Goal: Information Seeking & Learning: Learn about a topic

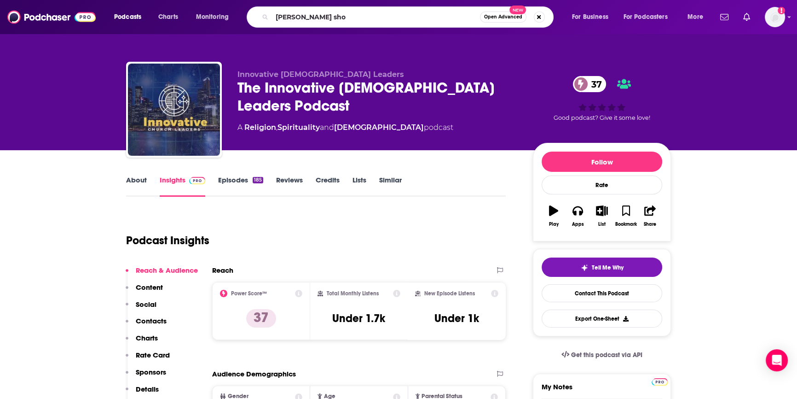
type input "[PERSON_NAME] show"
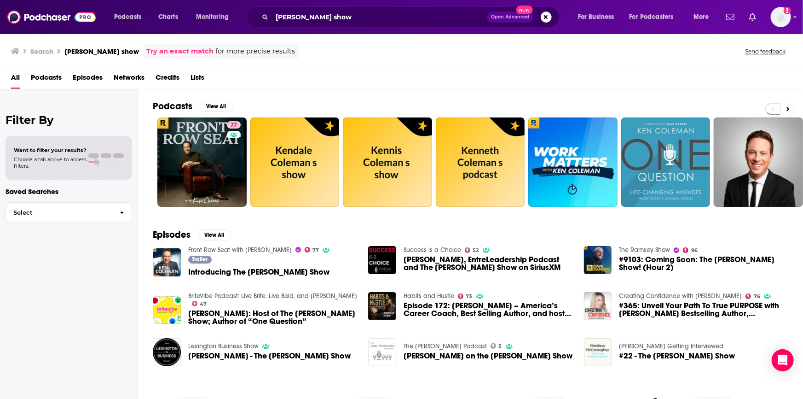
click at [246, 271] on span "Introducing The [PERSON_NAME] Show" at bounding box center [258, 272] width 141 height 8
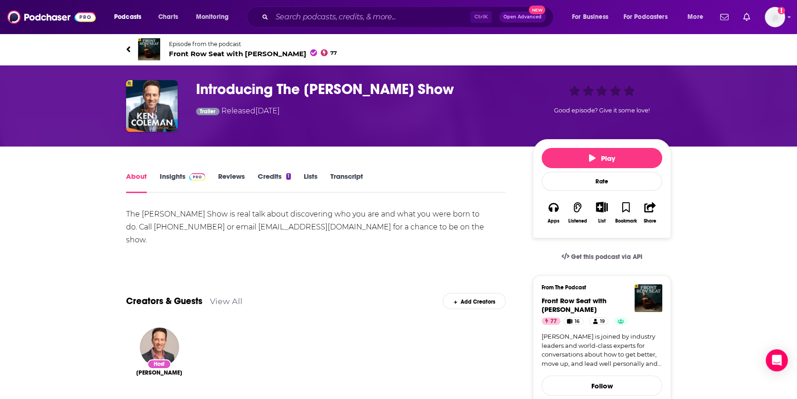
click at [177, 175] on link "Insights" at bounding box center [183, 182] width 46 height 21
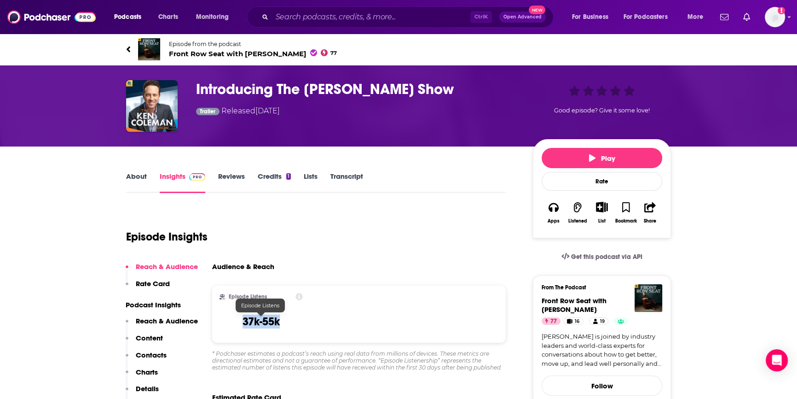
drag, startPoint x: 280, startPoint y: 321, endPoint x: 239, endPoint y: 321, distance: 41.4
click at [239, 321] on div "Episode Listens 37k-55k" at bounding box center [261, 314] width 83 height 42
copy h3 "37k-55k"
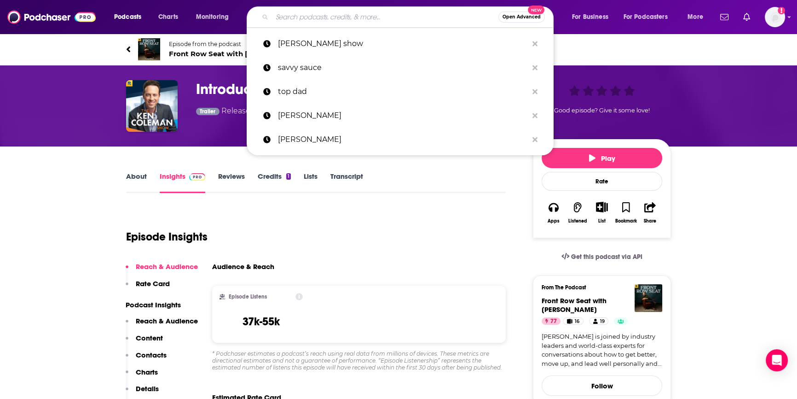
click at [322, 20] on input "Search podcasts, credits, & more..." at bounding box center [385, 17] width 226 height 15
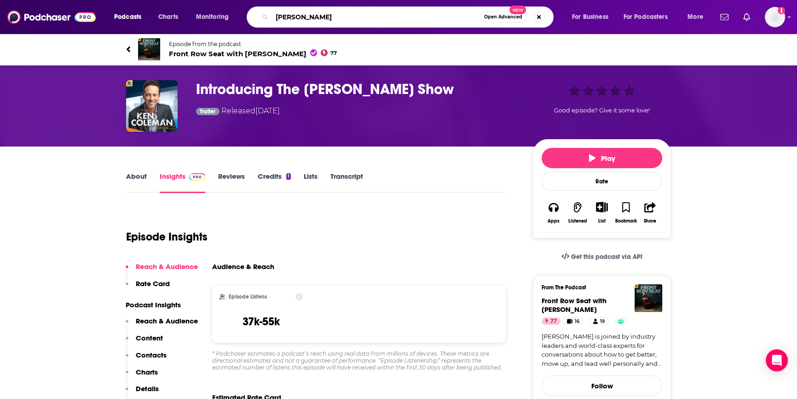
type input "[PERSON_NAME]"
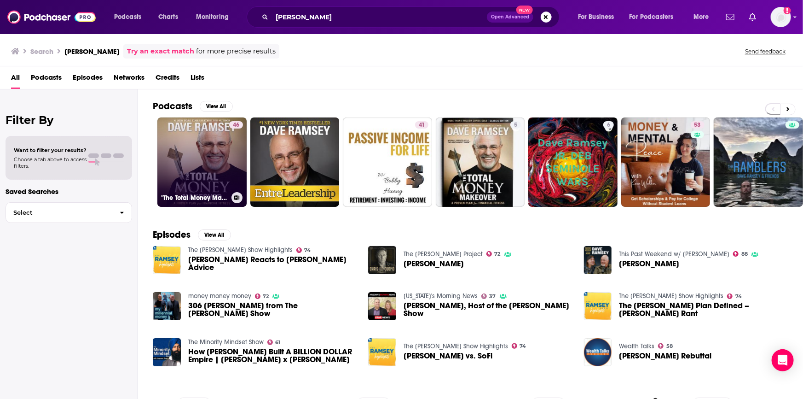
click at [215, 157] on link "46 "The Total Money Makeover" by [PERSON_NAME]" at bounding box center [201, 161] width 89 height 89
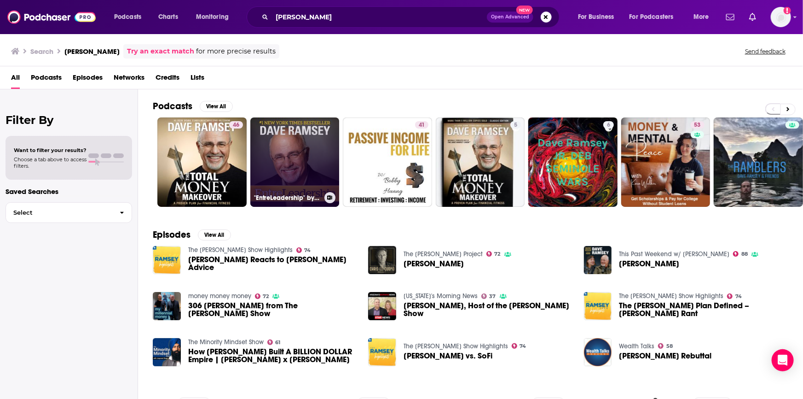
click at [288, 143] on link ""EntreLeadership" by [PERSON_NAME]" at bounding box center [294, 161] width 89 height 89
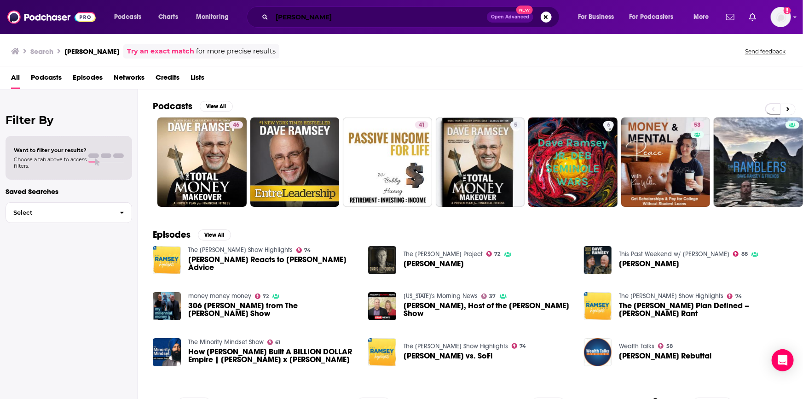
click at [340, 13] on input "[PERSON_NAME]" at bounding box center [379, 17] width 215 height 15
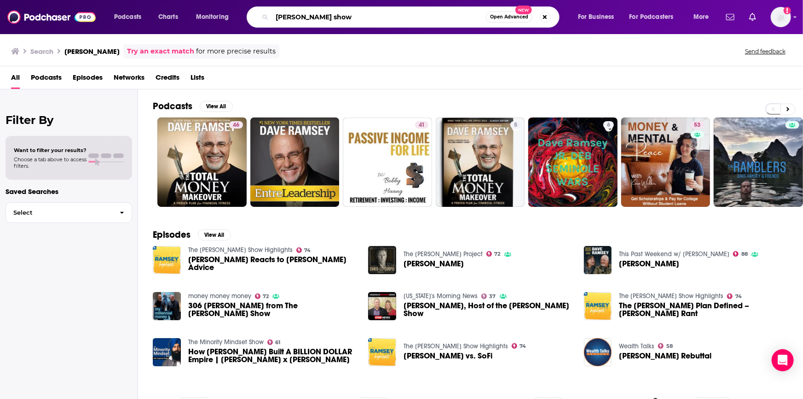
type input "[PERSON_NAME] show"
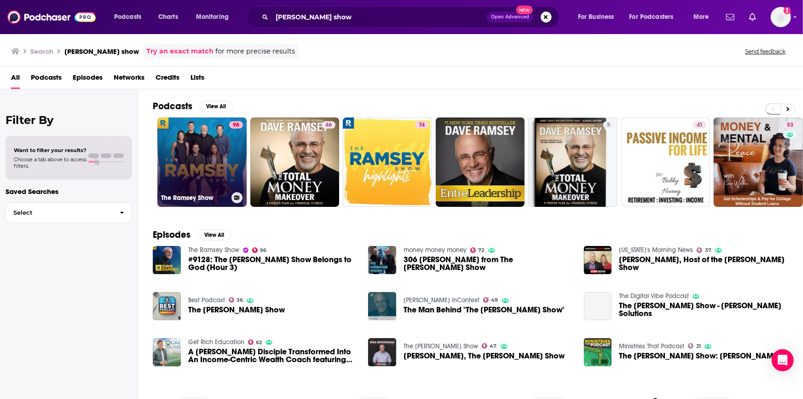
click at [224, 168] on link "96 The [PERSON_NAME] Show" at bounding box center [201, 161] width 89 height 89
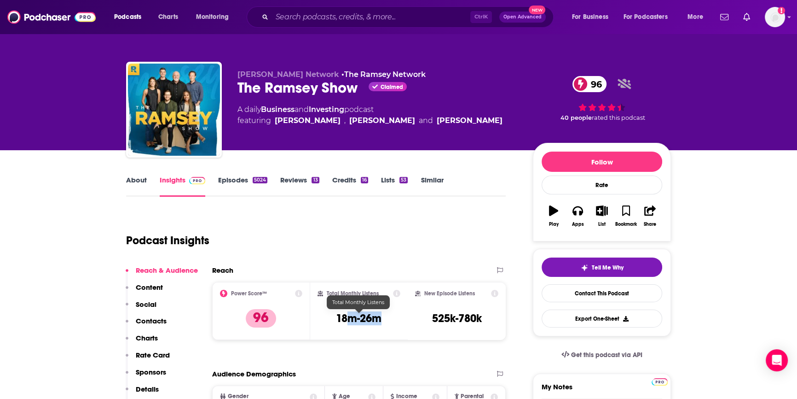
drag, startPoint x: 386, startPoint y: 318, endPoint x: 346, endPoint y: 316, distance: 40.1
click at [346, 316] on div "Total Monthly Listens 18m-26m" at bounding box center [359, 311] width 83 height 42
drag, startPoint x: 494, startPoint y: 321, endPoint x: 429, endPoint y: 322, distance: 64.9
click at [429, 322] on div "New Episode Listens 525k-780k" at bounding box center [456, 311] width 83 height 42
copy h3 "525k-780k"
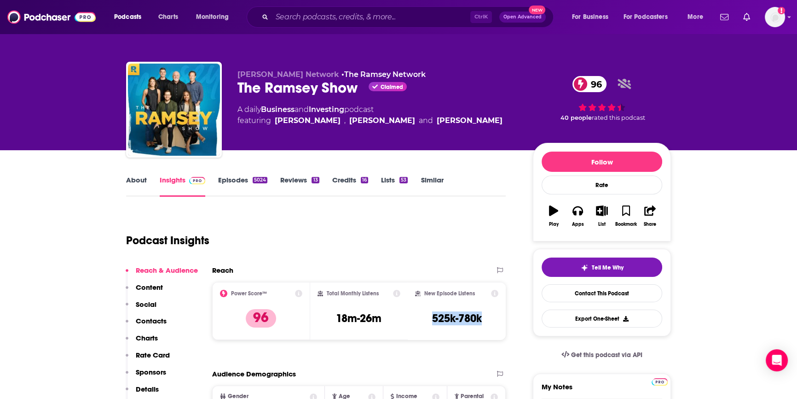
click at [225, 179] on link "Episodes 5024" at bounding box center [242, 185] width 49 height 21
